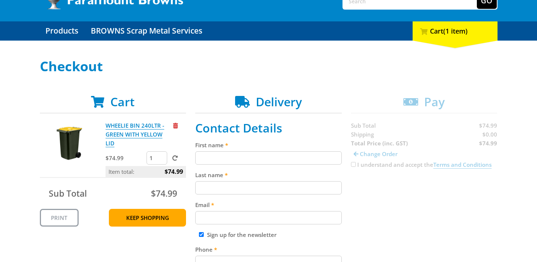
scroll to position [71, 0]
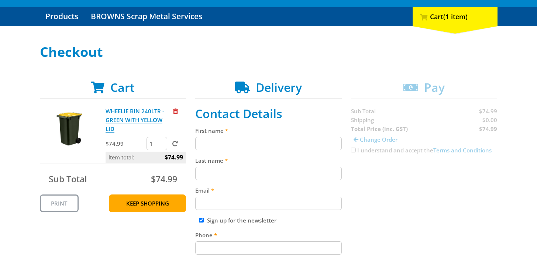
click at [254, 91] on h2 "Delivery" at bounding box center [268, 88] width 147 height 14
click at [265, 98] on header "Delivery" at bounding box center [268, 90] width 147 height 19
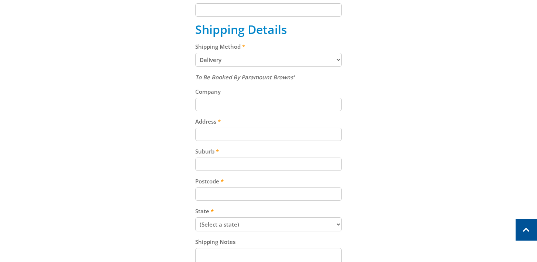
scroll to position [341, 0]
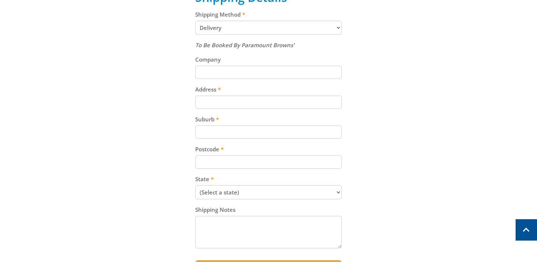
click at [269, 28] on select "Pickup from Gepps Cross Delivery" at bounding box center [268, 28] width 147 height 14
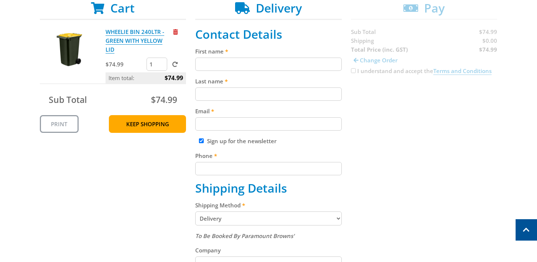
scroll to position [150, 0]
click at [243, 67] on input "First name" at bounding box center [268, 64] width 147 height 13
type input "ddd"
click at [229, 96] on input "Last name" at bounding box center [268, 94] width 147 height 13
type input "fff"
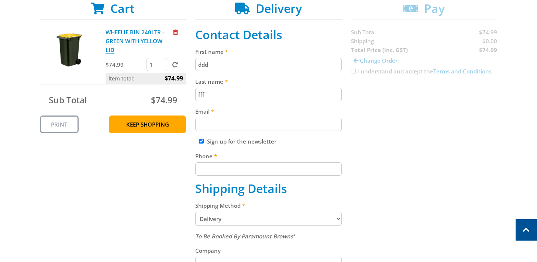
click at [218, 126] on input "Email" at bounding box center [268, 124] width 147 height 13
type input "[EMAIL_ADDRESS][DOMAIN_NAME]"
click at [209, 164] on input "Phone" at bounding box center [268, 169] width 147 height 13
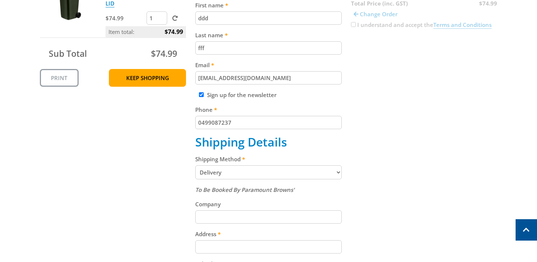
scroll to position [199, 0]
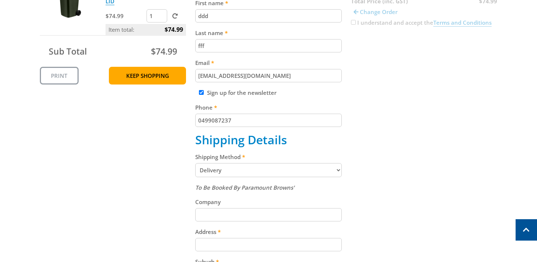
type input "0499087237"
click at [219, 174] on select "Pickup from Gepps Cross Delivery" at bounding box center [268, 170] width 147 height 14
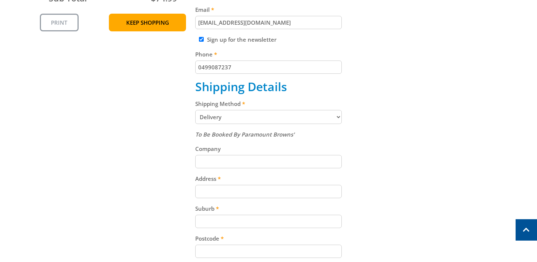
scroll to position [267, 0]
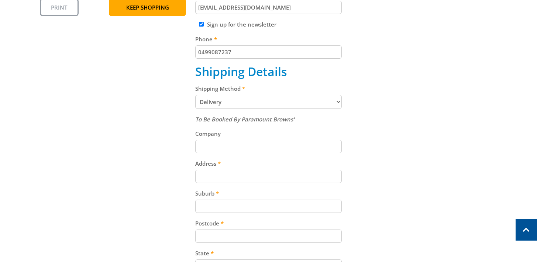
click at [219, 174] on input "Address" at bounding box center [268, 176] width 147 height 13
type input "1 tayla"
click at [206, 205] on input "Suburb" at bounding box center [268, 206] width 147 height 13
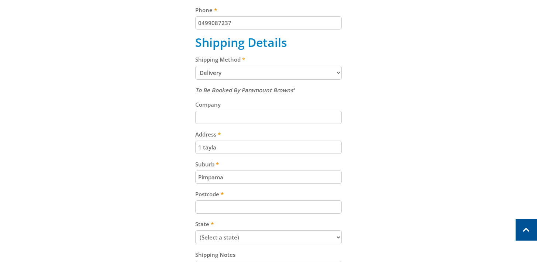
scroll to position [313, 0]
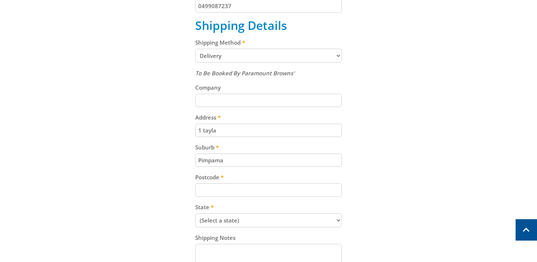
type input "Pimpama"
click at [212, 199] on div "To Be Booked By Paramount Browns' Company Address 1 tayla Suburb Pimpama Postco…" at bounding box center [268, 174] width 147 height 210
click at [218, 191] on input "Postcode" at bounding box center [268, 190] width 147 height 13
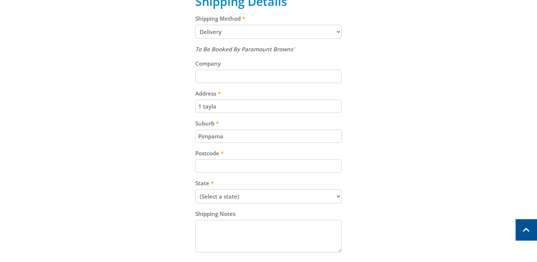
scroll to position [339, 0]
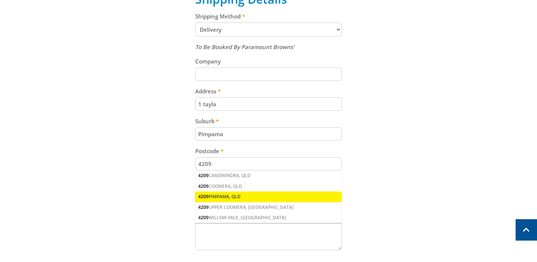
type input "4209"
click at [279, 199] on div "4209 PIMPAMA, QLD" at bounding box center [268, 197] width 147 height 10
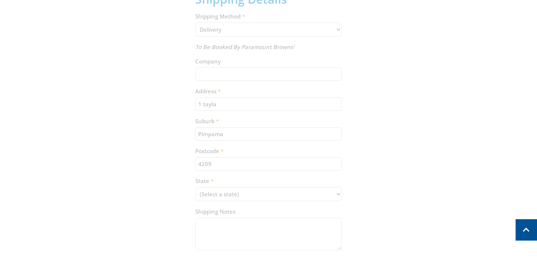
select select "Pickup"
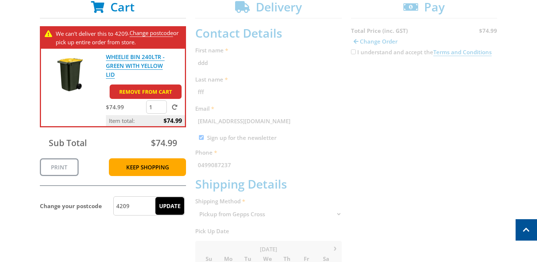
scroll to position [125, 0]
